Goal: Transaction & Acquisition: Purchase product/service

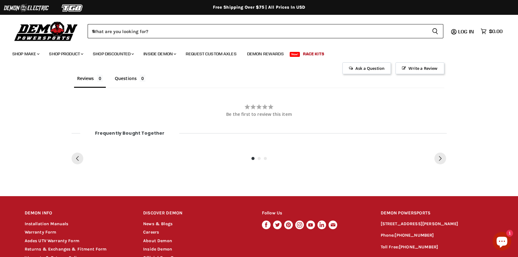
scroll to position [328, 0]
